Goal: Check status: Check status

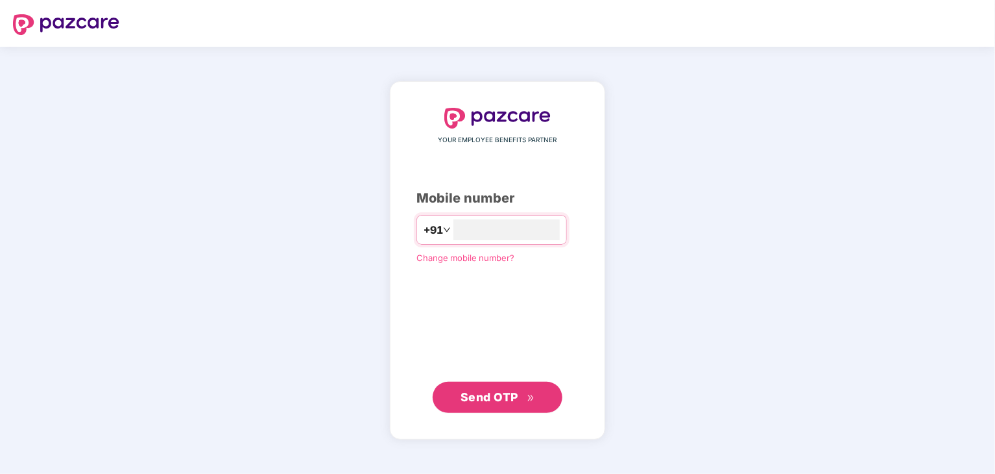
type input "**********"
click at [527, 391] on span "Send OTP" at bounding box center [498, 397] width 75 height 18
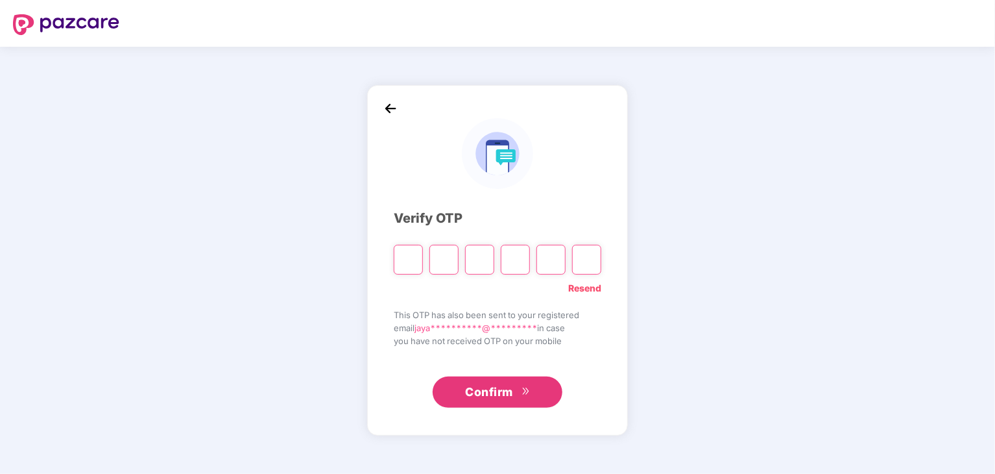
type input "*"
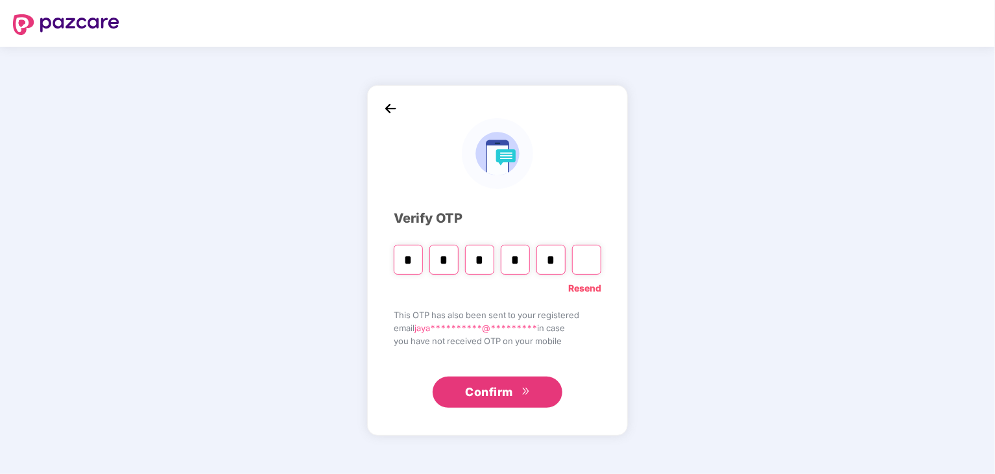
type input "*"
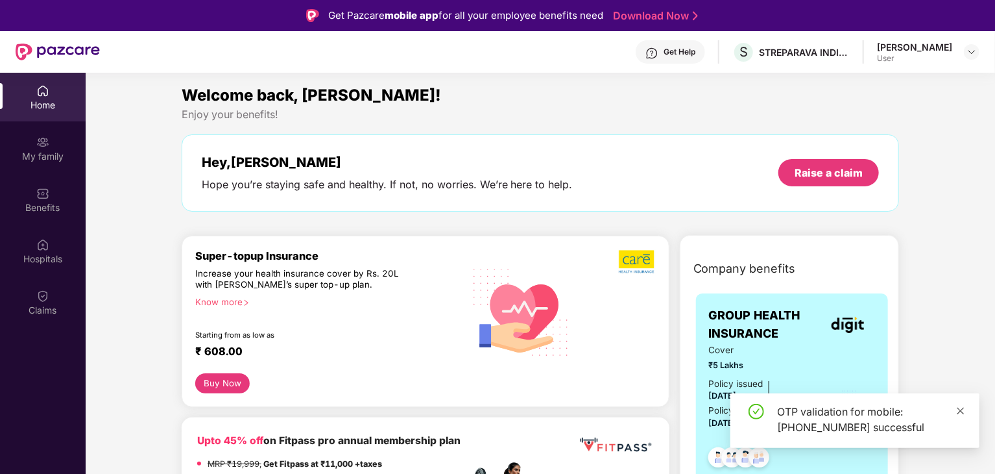
click at [959, 413] on icon "close" at bounding box center [961, 410] width 7 height 7
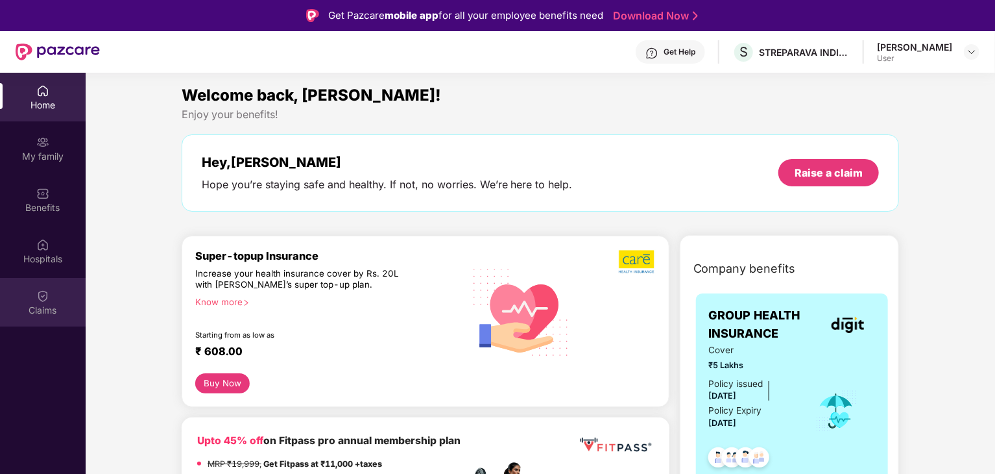
click at [29, 295] on div "Claims" at bounding box center [43, 302] width 86 height 49
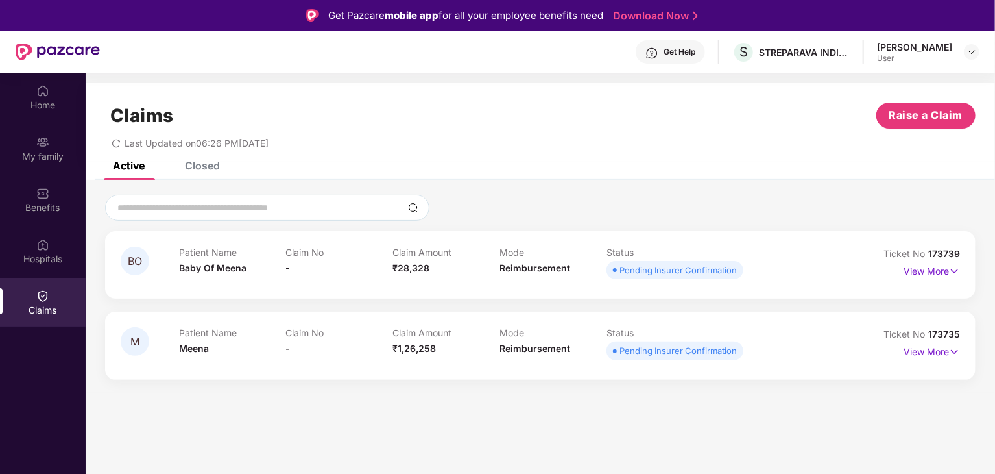
scroll to position [65, 0]
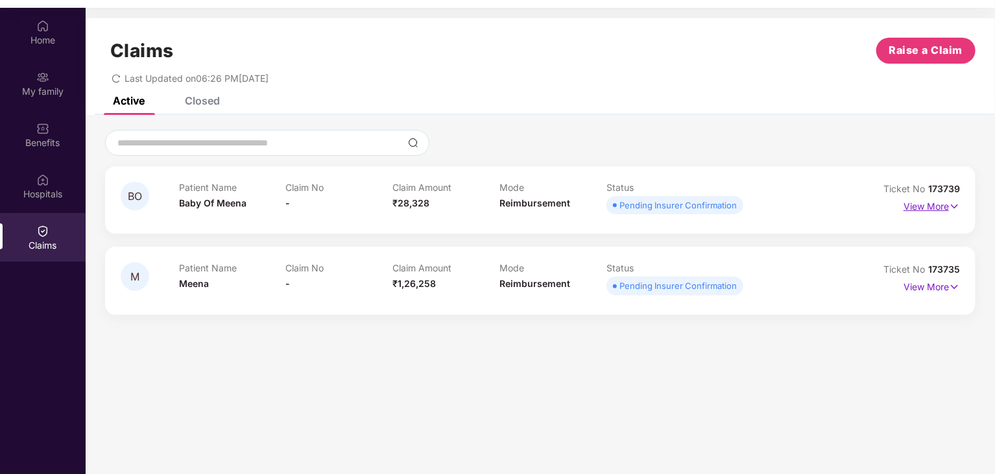
click at [932, 209] on p "View More" at bounding box center [932, 205] width 56 height 18
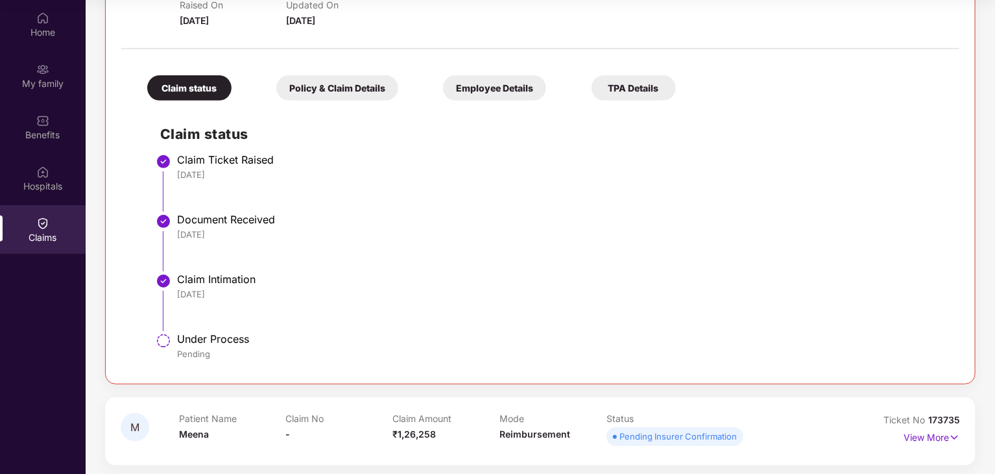
scroll to position [228, 0]
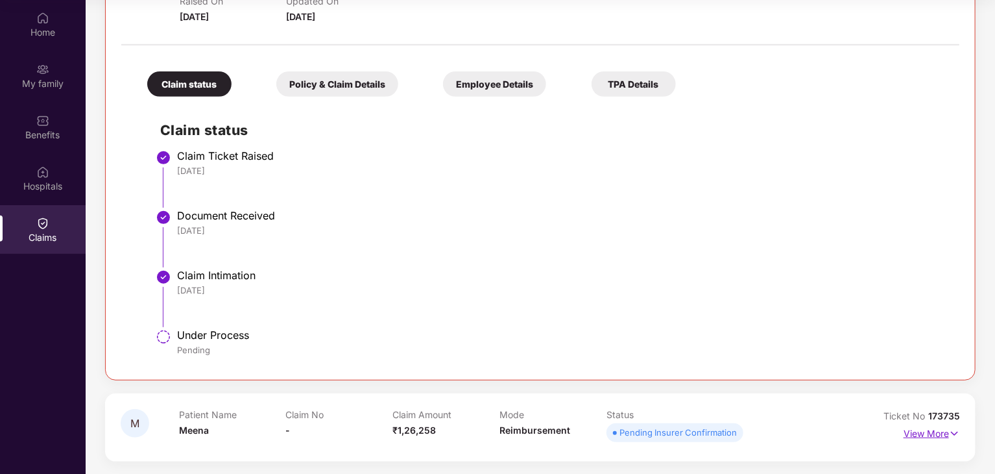
click at [940, 433] on p "View More" at bounding box center [932, 432] width 56 height 18
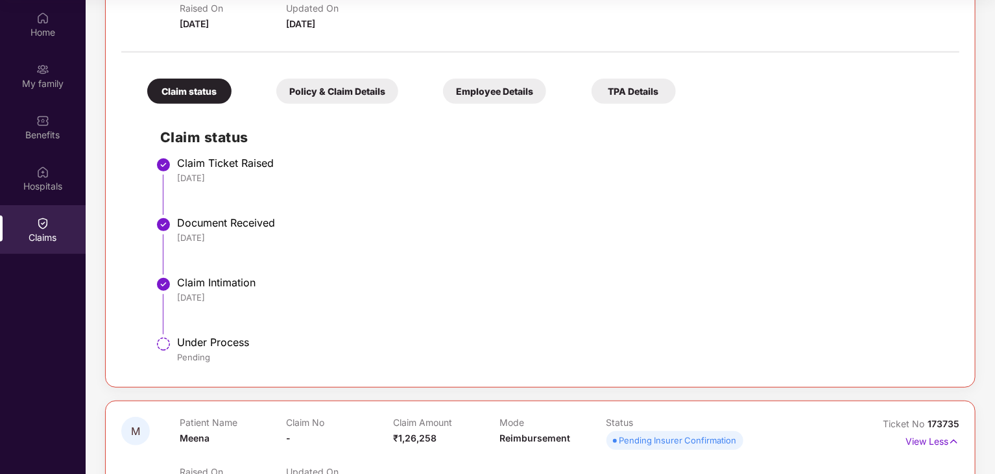
scroll to position [0, 0]
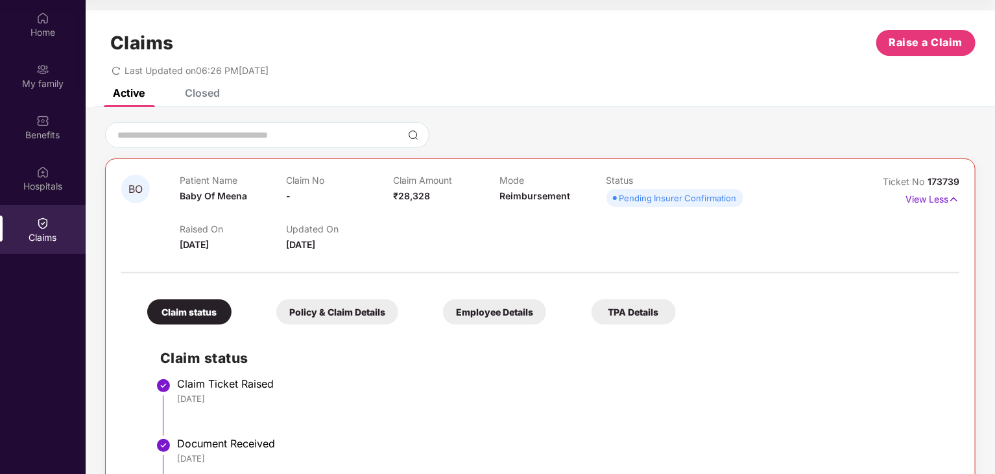
click at [202, 97] on div "Closed" at bounding box center [202, 92] width 35 height 13
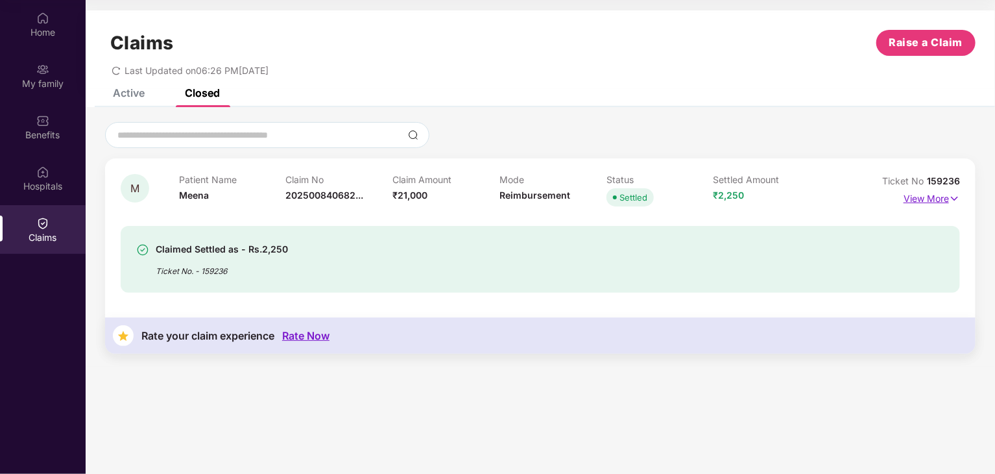
click at [923, 198] on p "View More" at bounding box center [932, 197] width 56 height 18
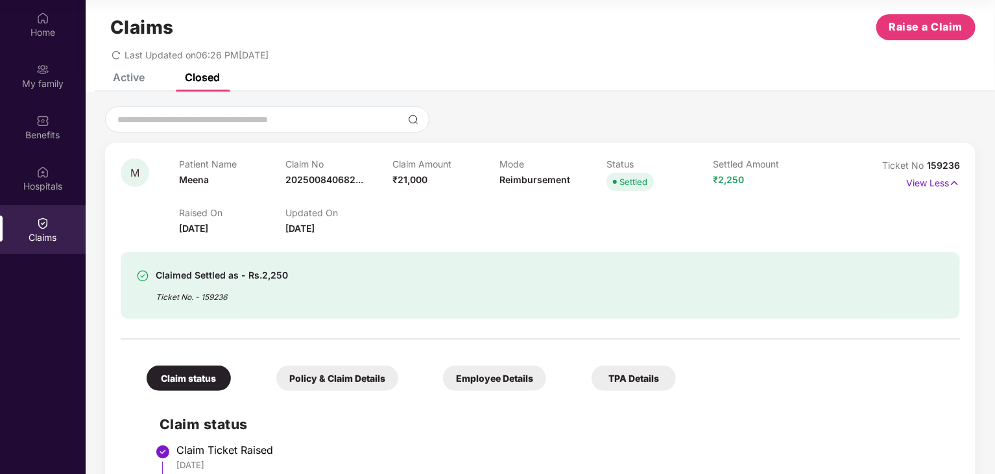
scroll to position [14, 0]
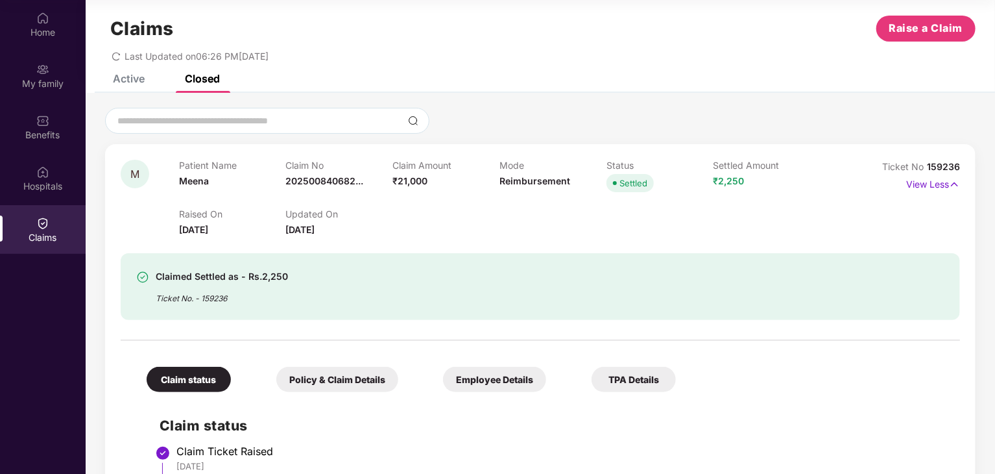
click at [140, 79] on div "Active" at bounding box center [129, 78] width 32 height 13
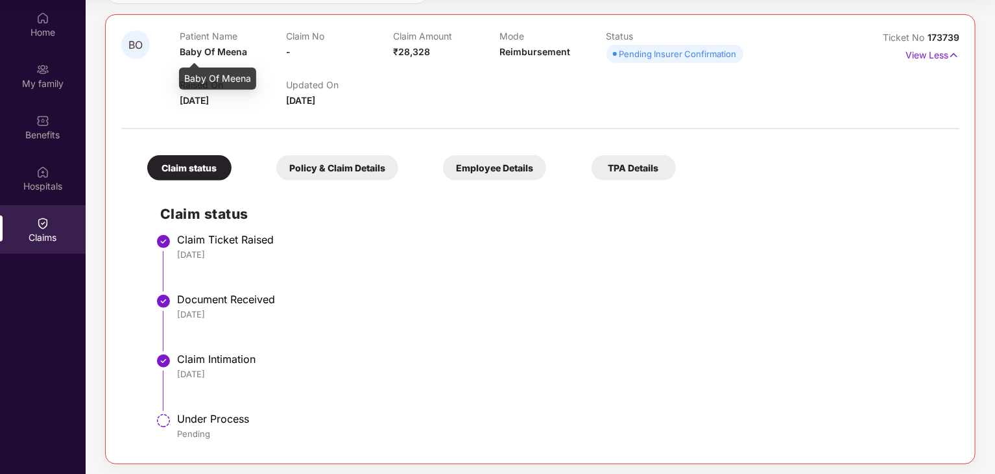
scroll to position [0, 0]
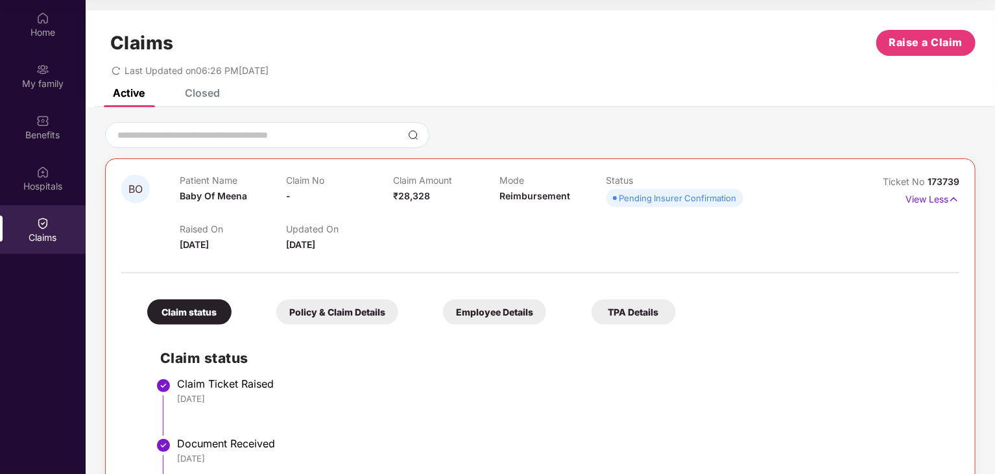
click at [208, 96] on div "Closed" at bounding box center [202, 92] width 35 height 13
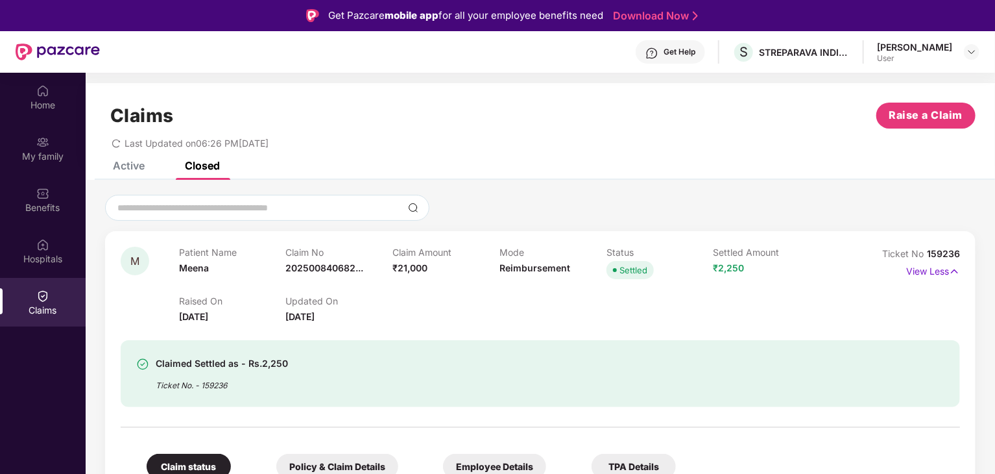
click at [120, 168] on div "Active" at bounding box center [129, 165] width 32 height 13
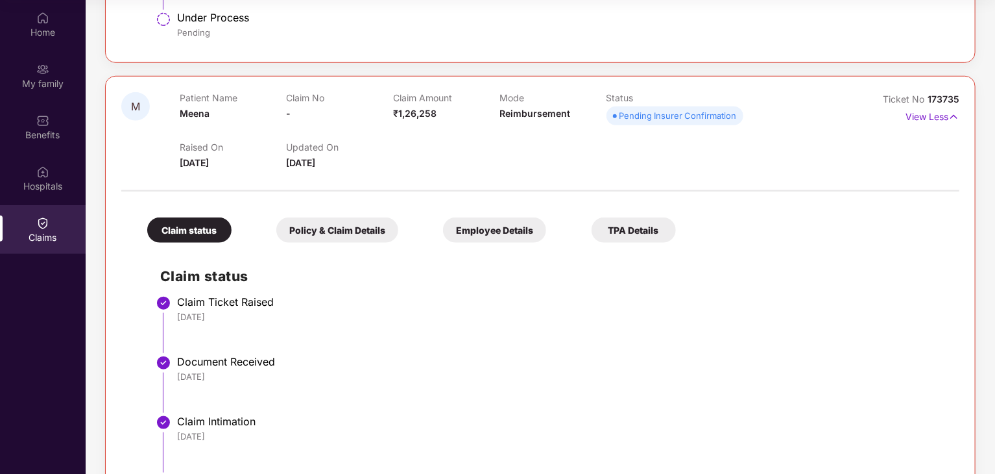
scroll to position [610, 0]
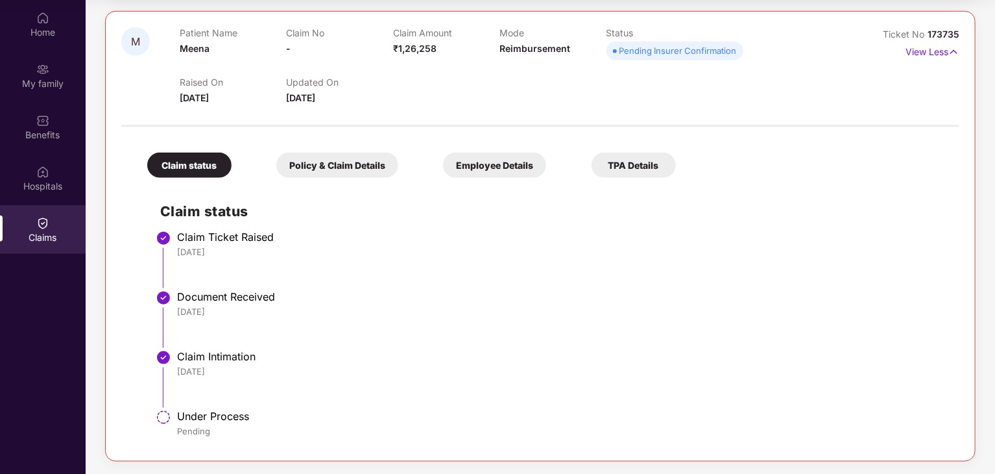
click at [353, 163] on div "Policy & Claim Details" at bounding box center [337, 164] width 122 height 25
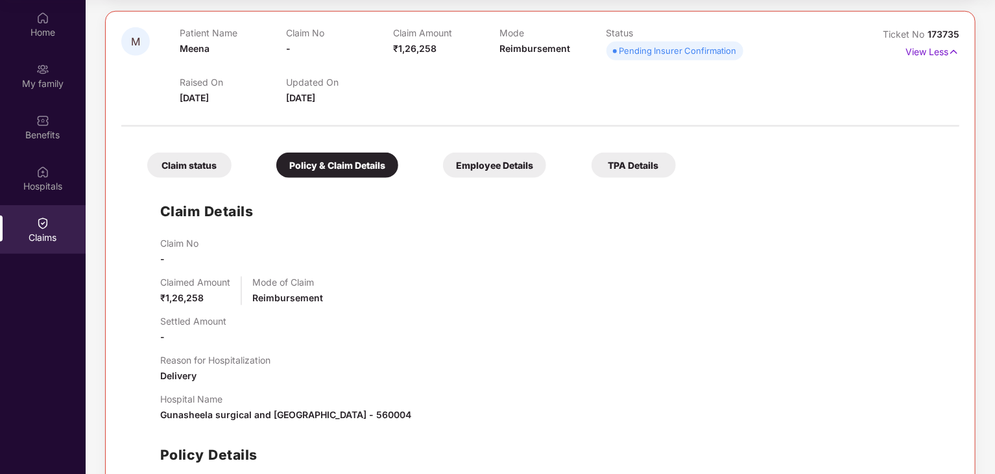
scroll to position [723, 0]
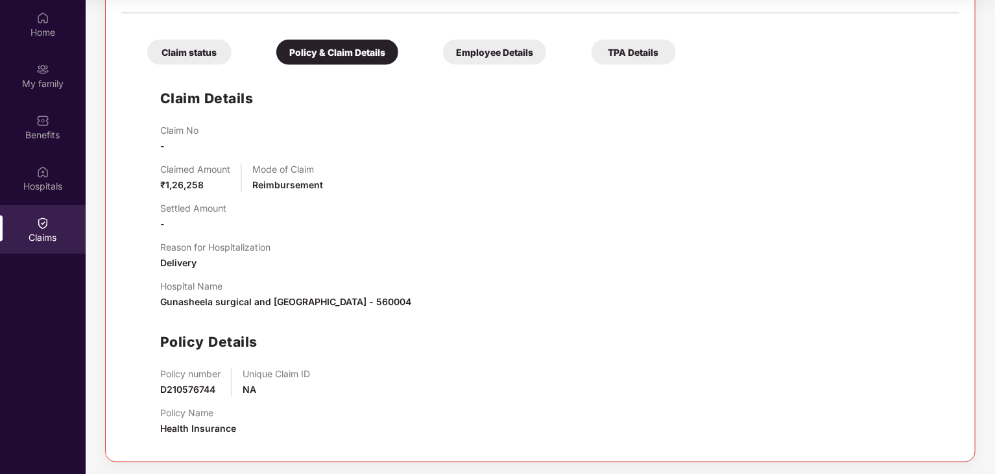
click at [491, 49] on div "Employee Details" at bounding box center [494, 52] width 103 height 25
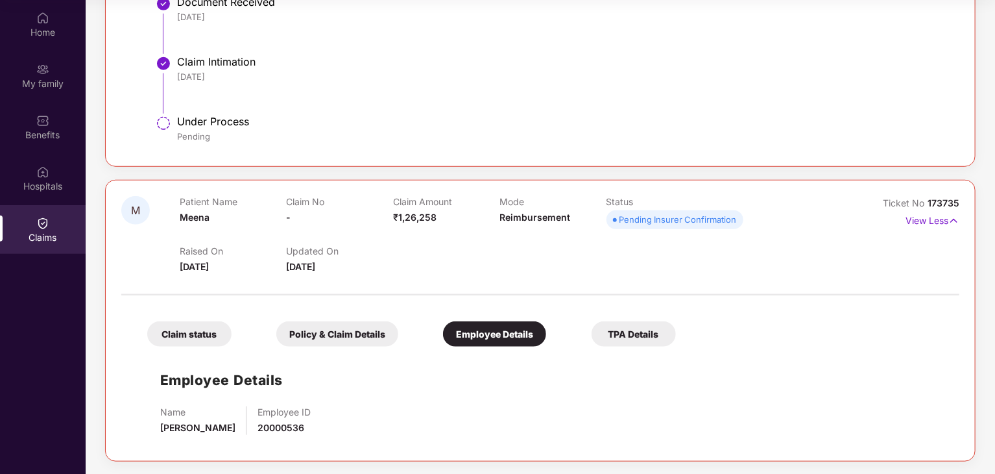
click at [644, 330] on div "TPA Details" at bounding box center [634, 333] width 84 height 25
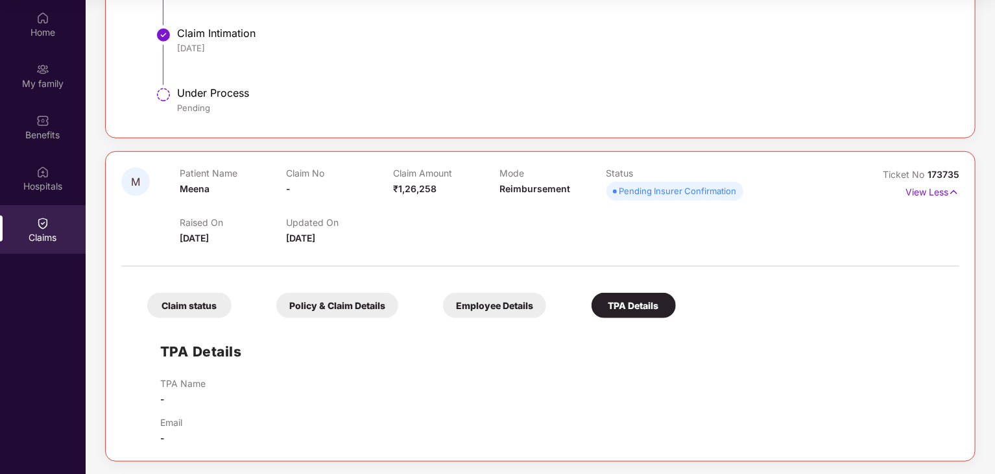
click at [163, 302] on div "Claim status" at bounding box center [189, 305] width 84 height 25
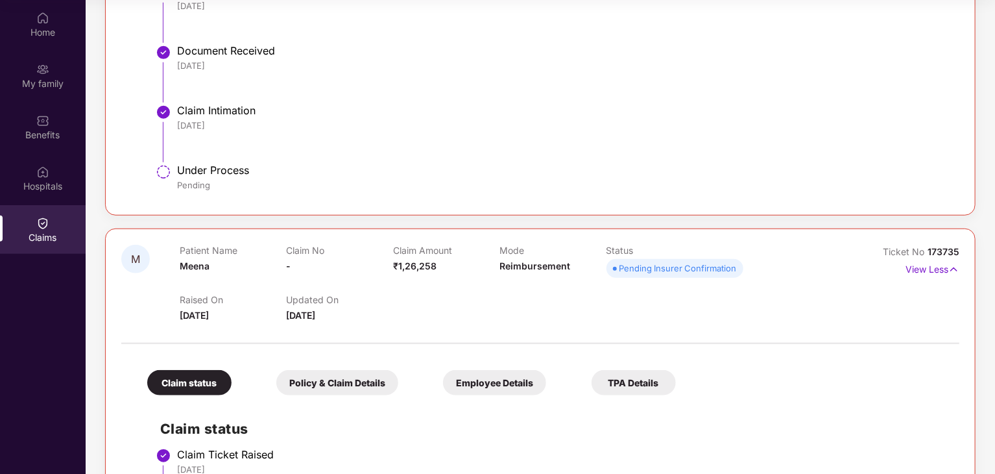
scroll to position [415, 0]
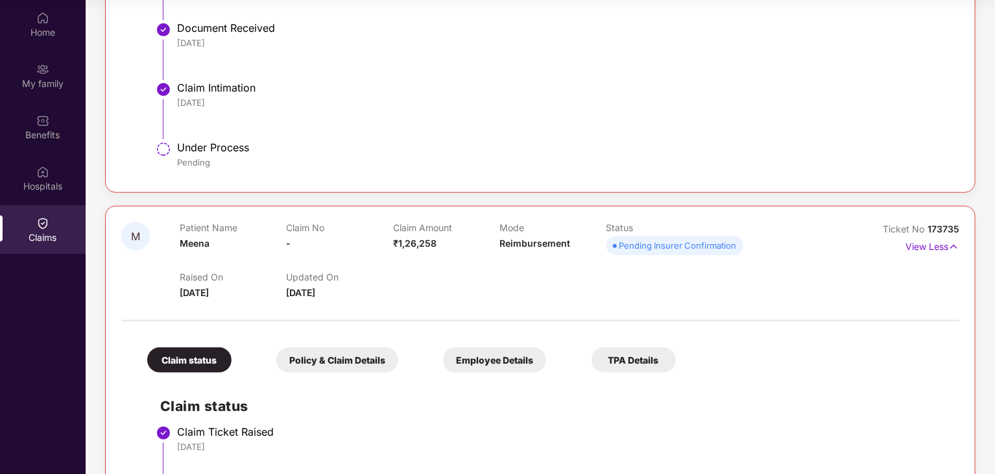
click at [652, 247] on div "Pending Insurer Confirmation" at bounding box center [678, 245] width 117 height 13
click at [507, 264] on div "Raised On [DATE] Updated On [DATE]" at bounding box center [500, 279] width 640 height 42
click at [952, 245] on img at bounding box center [954, 246] width 11 height 14
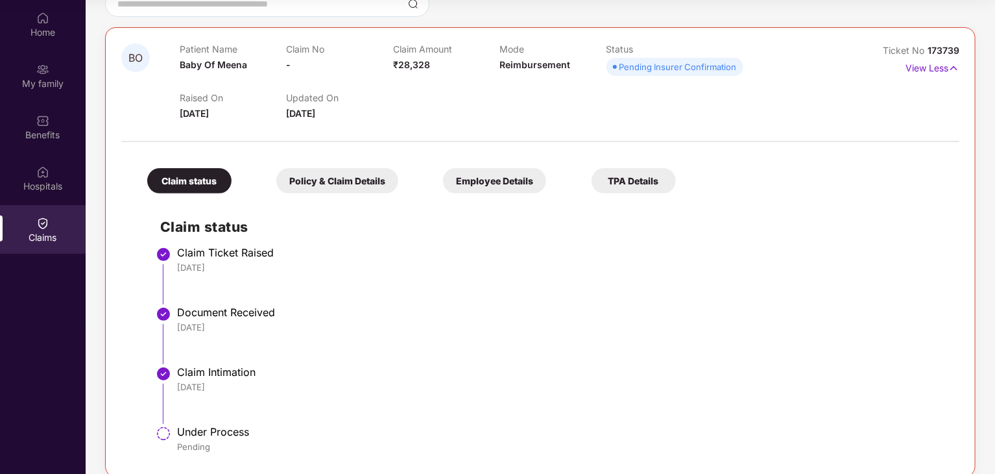
scroll to position [33, 0]
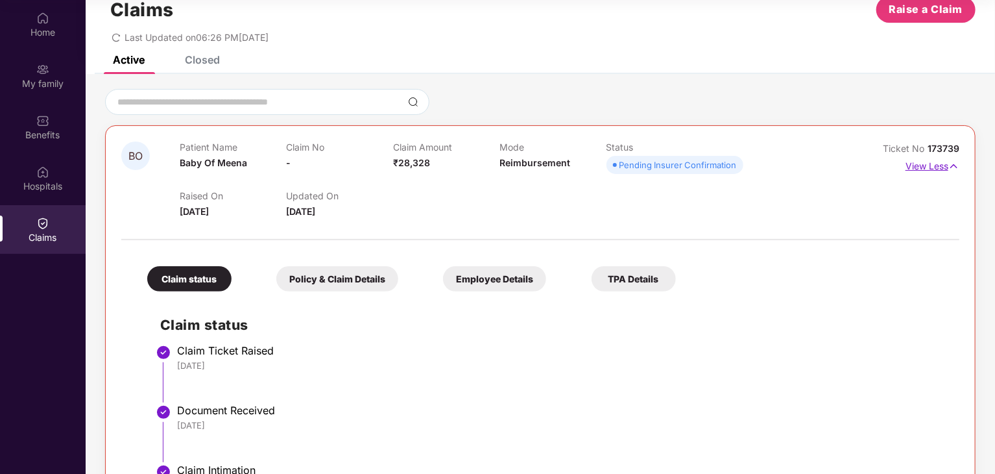
click at [945, 167] on p "View Less" at bounding box center [933, 165] width 54 height 18
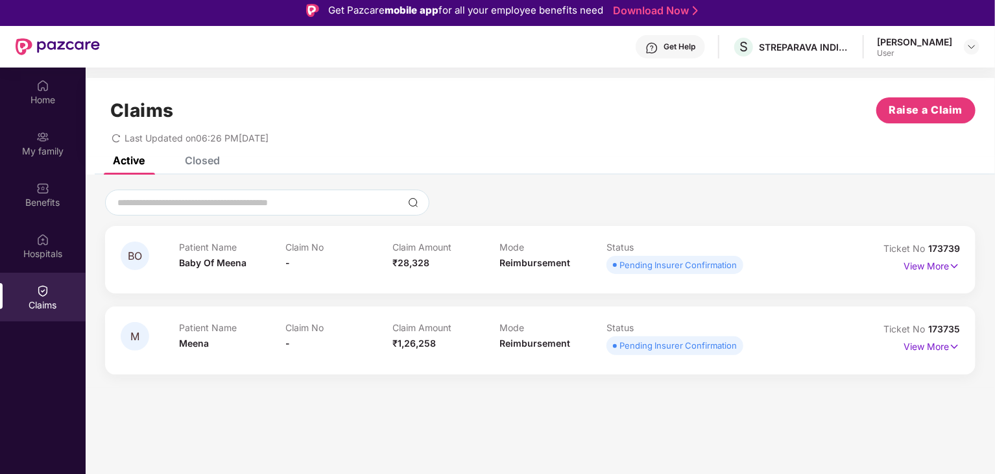
scroll to position [0, 0]
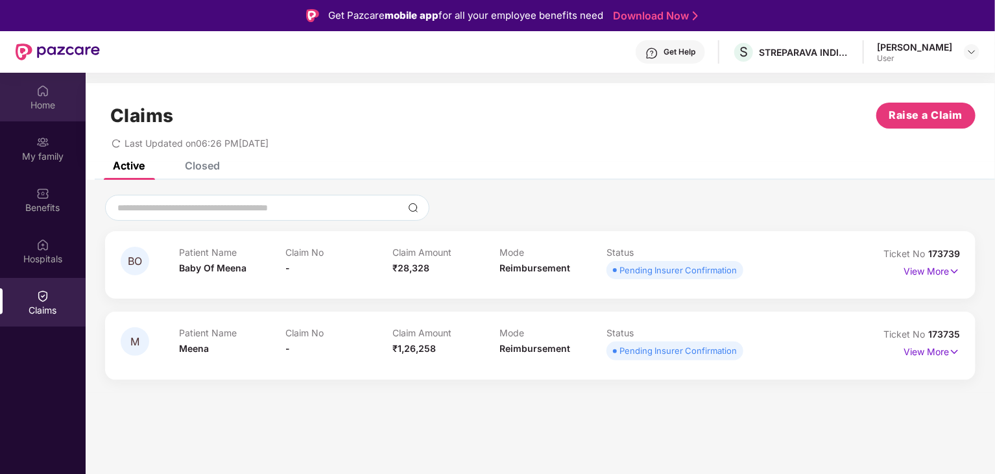
click at [29, 92] on div "Home" at bounding box center [43, 97] width 86 height 49
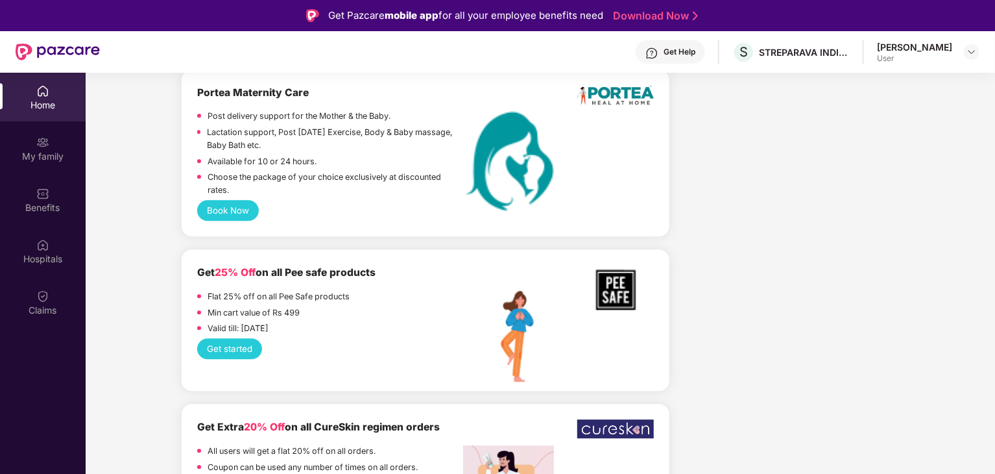
scroll to position [1817, 0]
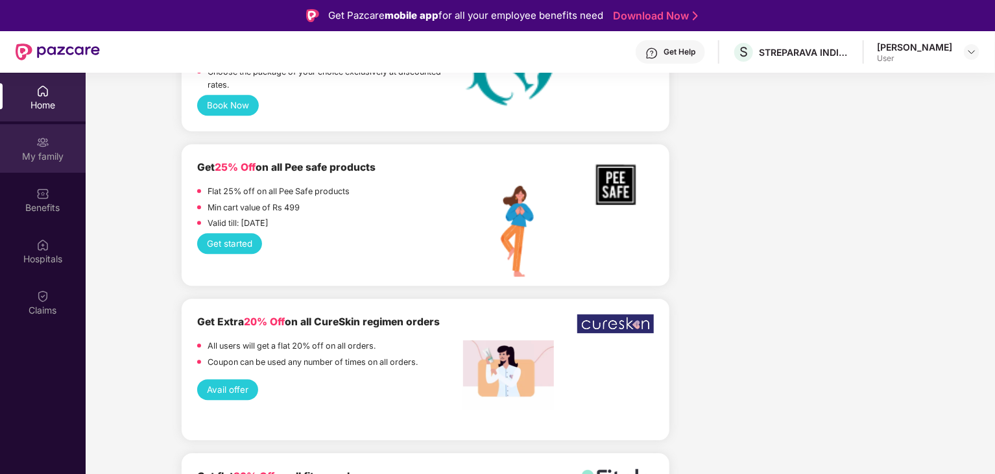
click at [32, 146] on div "My family" at bounding box center [43, 148] width 86 height 49
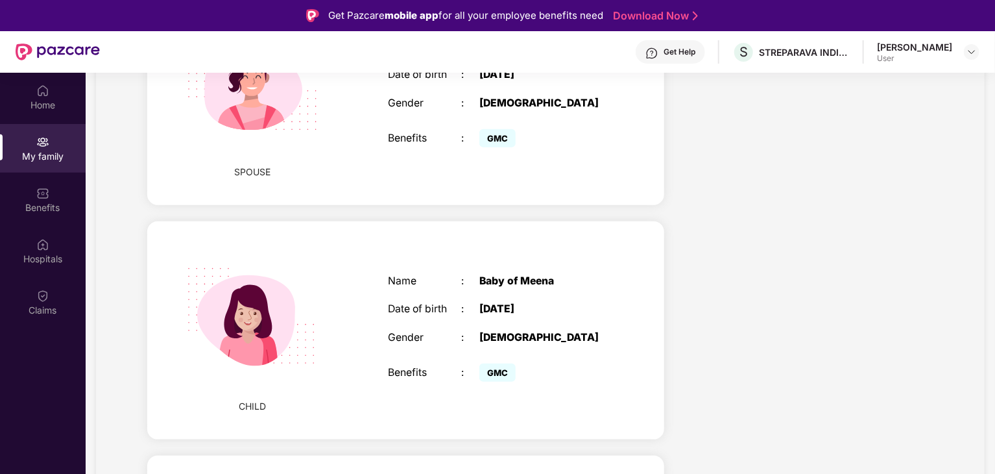
scroll to position [555, 0]
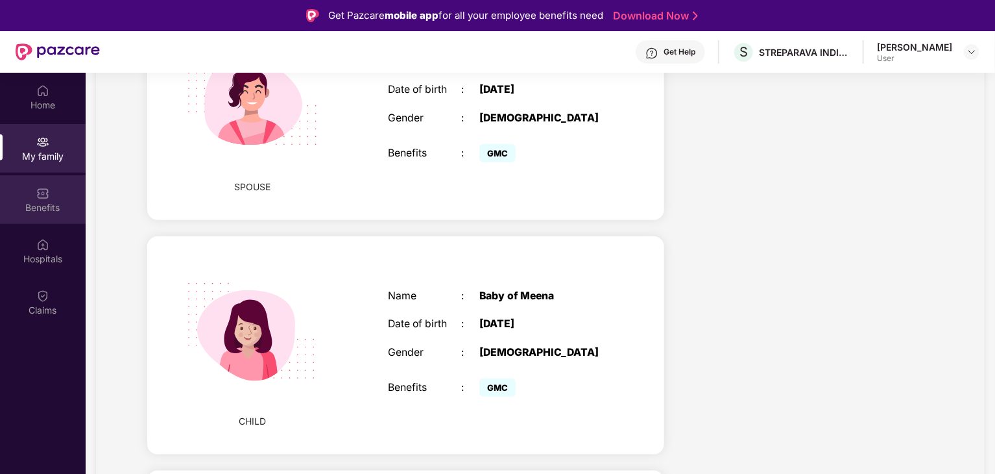
click at [47, 195] on img at bounding box center [42, 193] width 13 height 13
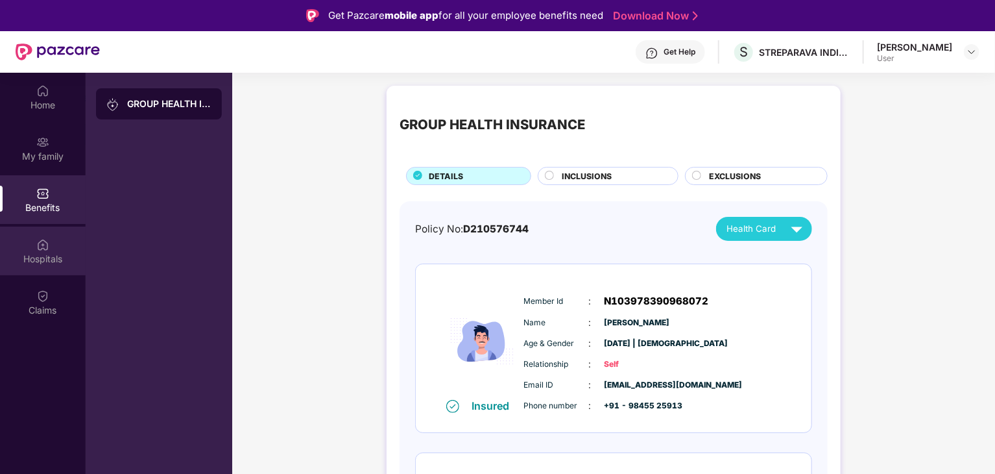
click at [34, 246] on div "Hospitals" at bounding box center [43, 250] width 86 height 49
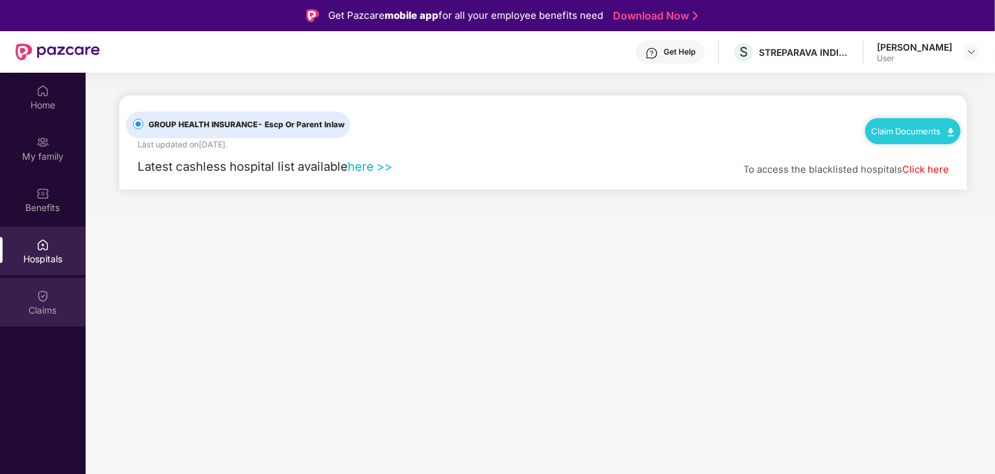
click at [38, 297] on img at bounding box center [42, 295] width 13 height 13
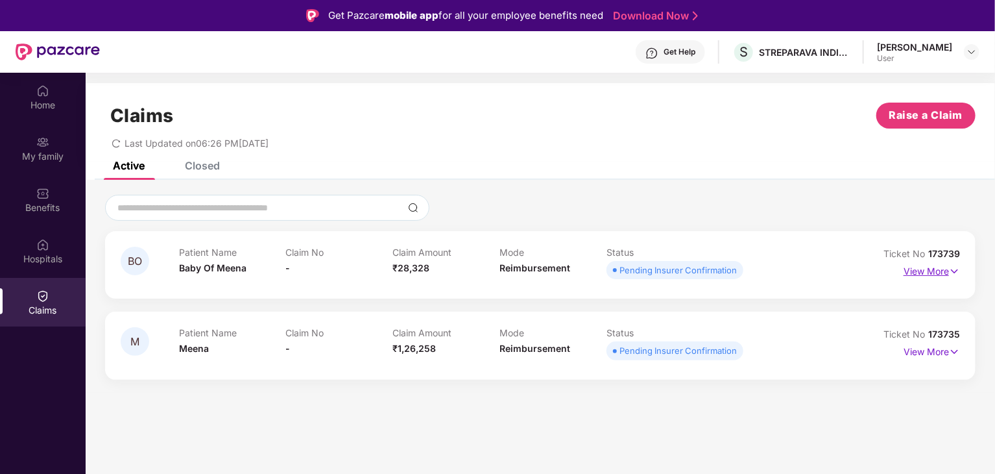
click at [941, 273] on p "View More" at bounding box center [932, 270] width 56 height 18
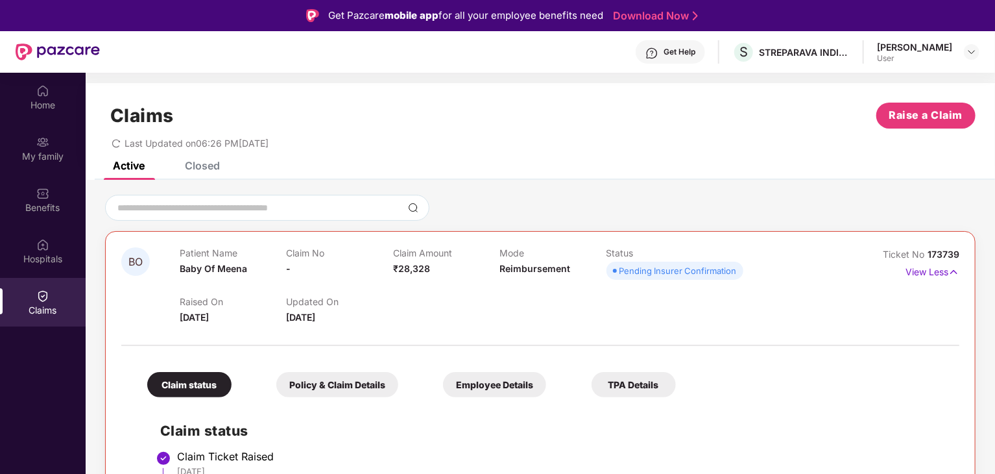
click at [644, 271] on div "Pending Insurer Confirmation" at bounding box center [678, 270] width 117 height 13
click at [698, 315] on div "Raised On [DATE] Updated On [DATE]" at bounding box center [500, 304] width 640 height 42
click at [252, 302] on p "Raised On" at bounding box center [233, 301] width 106 height 11
click at [293, 302] on p "Updated On" at bounding box center [339, 301] width 106 height 11
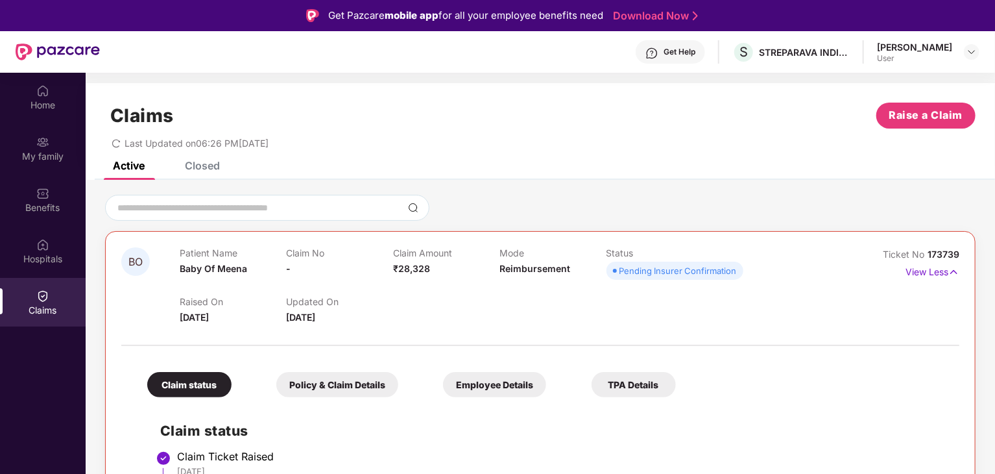
click at [368, 271] on div "Claim No -" at bounding box center [339, 265] width 106 height 36
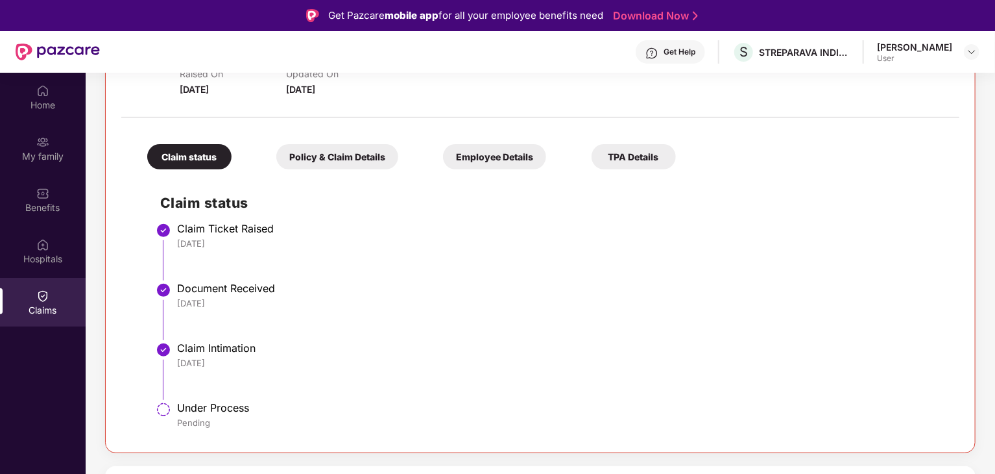
click at [197, 341] on div "Claim Intimation" at bounding box center [562, 347] width 770 height 13
click at [175, 350] on li "Claim Intimation [DATE]" at bounding box center [553, 376] width 786 height 60
click at [165, 348] on img at bounding box center [164, 350] width 16 height 16
